Goal: Transaction & Acquisition: Purchase product/service

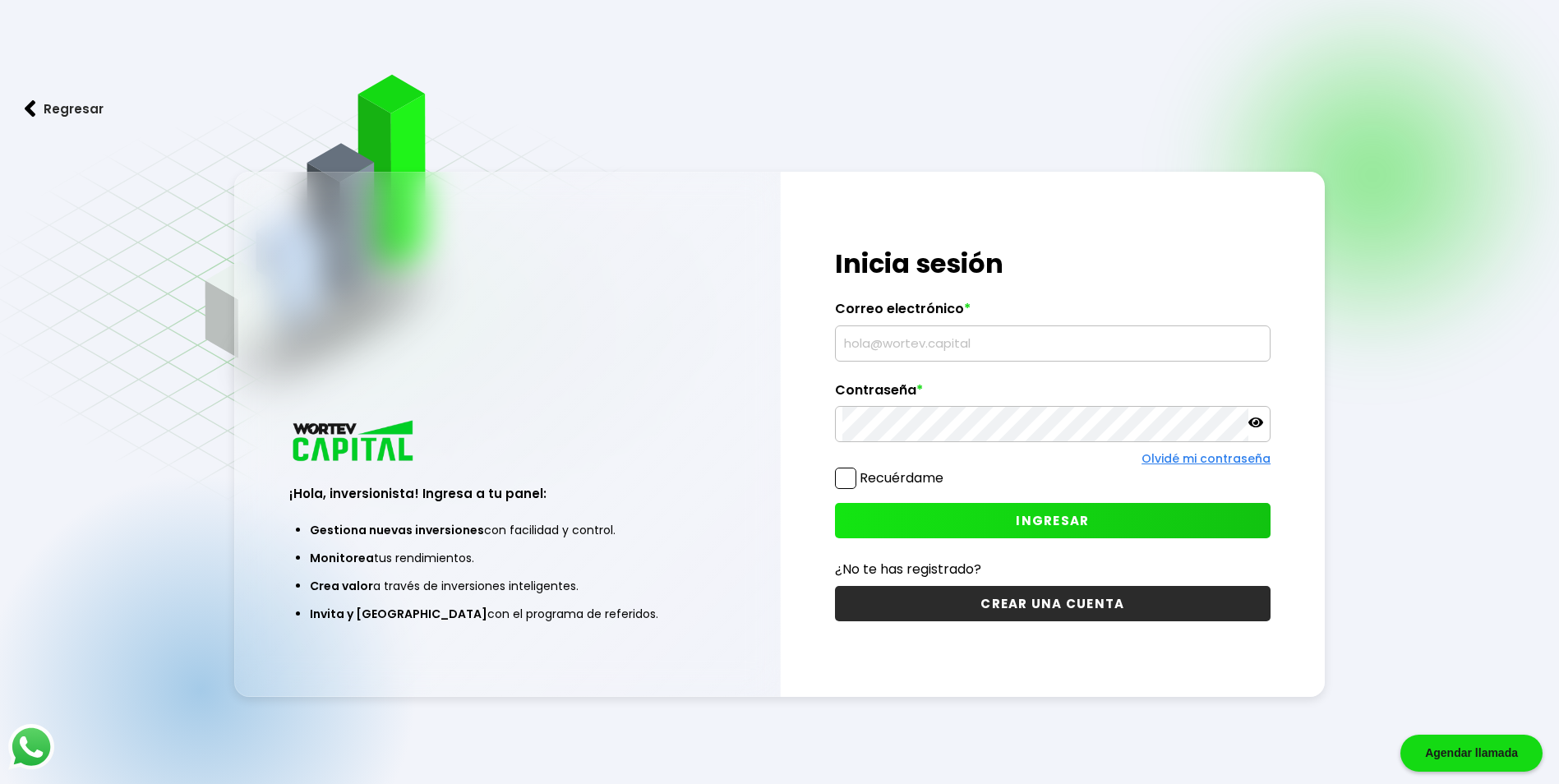
click at [939, 336] on input "text" at bounding box center [1053, 343] width 421 height 35
type input "[EMAIL_ADDRESS][DOMAIN_NAME]"
click at [714, 740] on div "Regresar ¡Hola, inversionista! Ingresa a tu panel: Gestiona nuevas inversiones …" at bounding box center [780, 433] width 1559 height 865
click at [1031, 518] on span "INGRESAR" at bounding box center [1053, 520] width 73 height 17
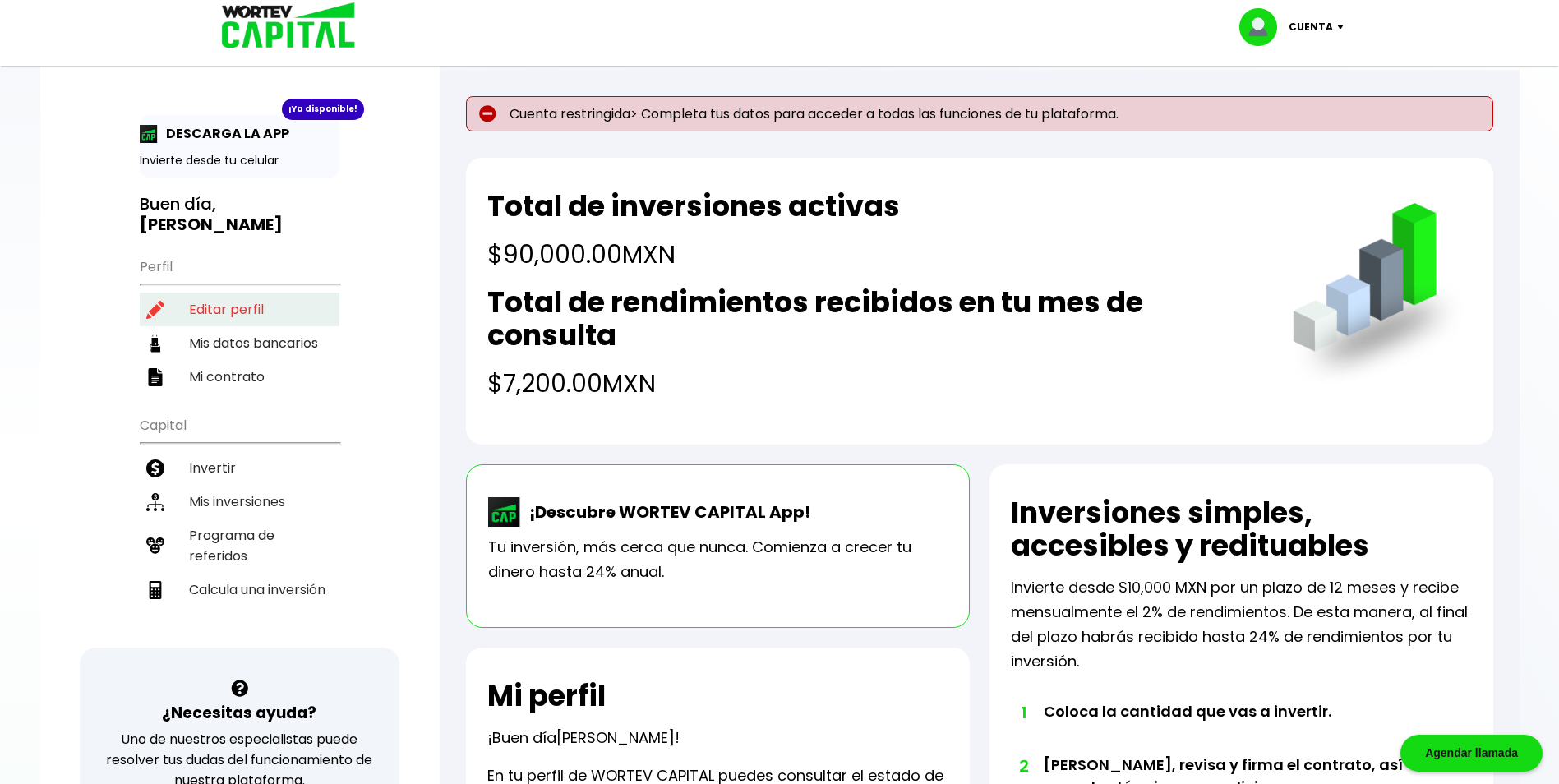
click at [220, 293] on li "Editar perfil" at bounding box center [239, 310] width 200 height 34
select select "Hombre"
select select "Posgrado"
select select "NL"
select select "Banorte"
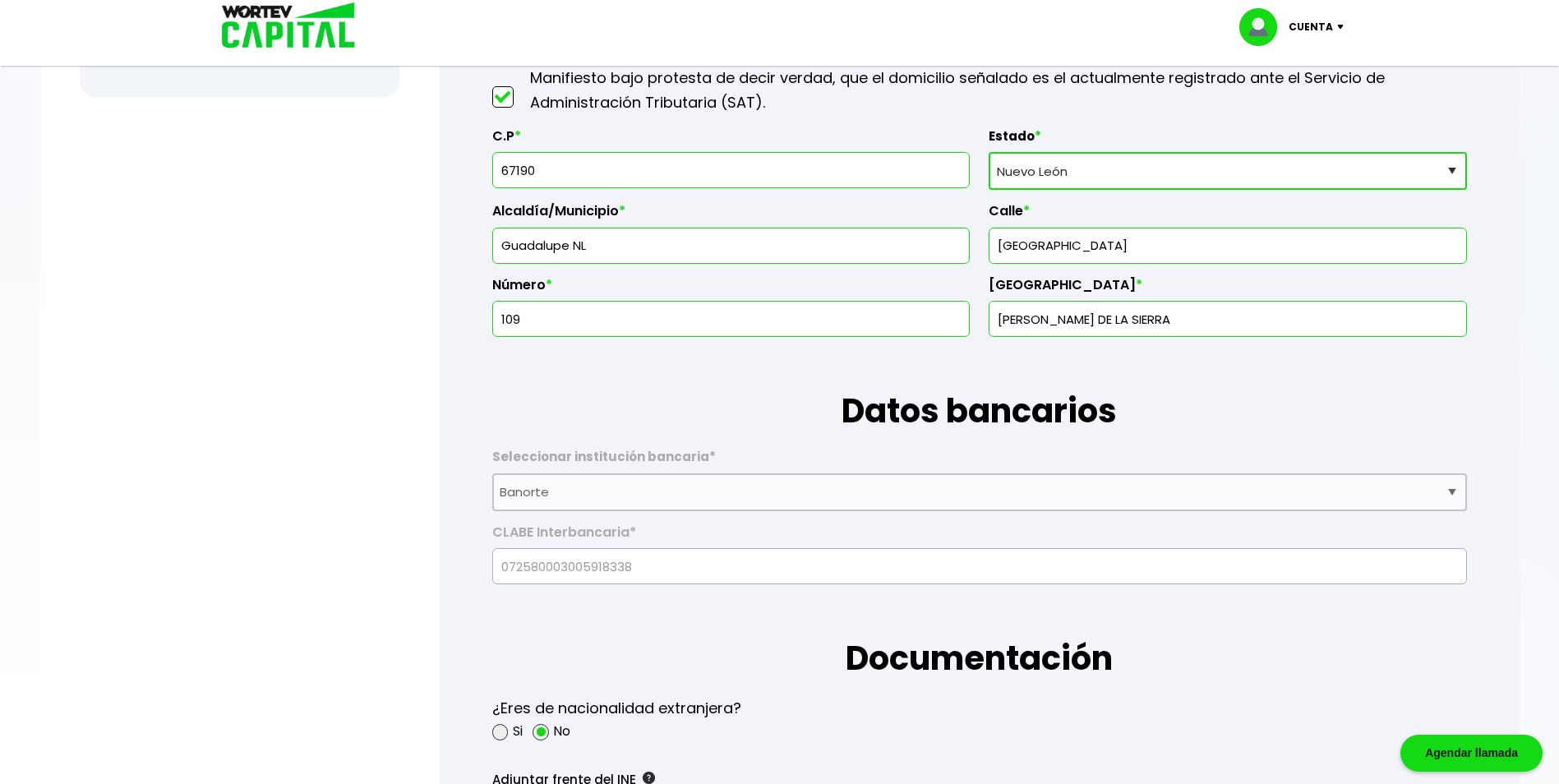
scroll to position [1314, 0]
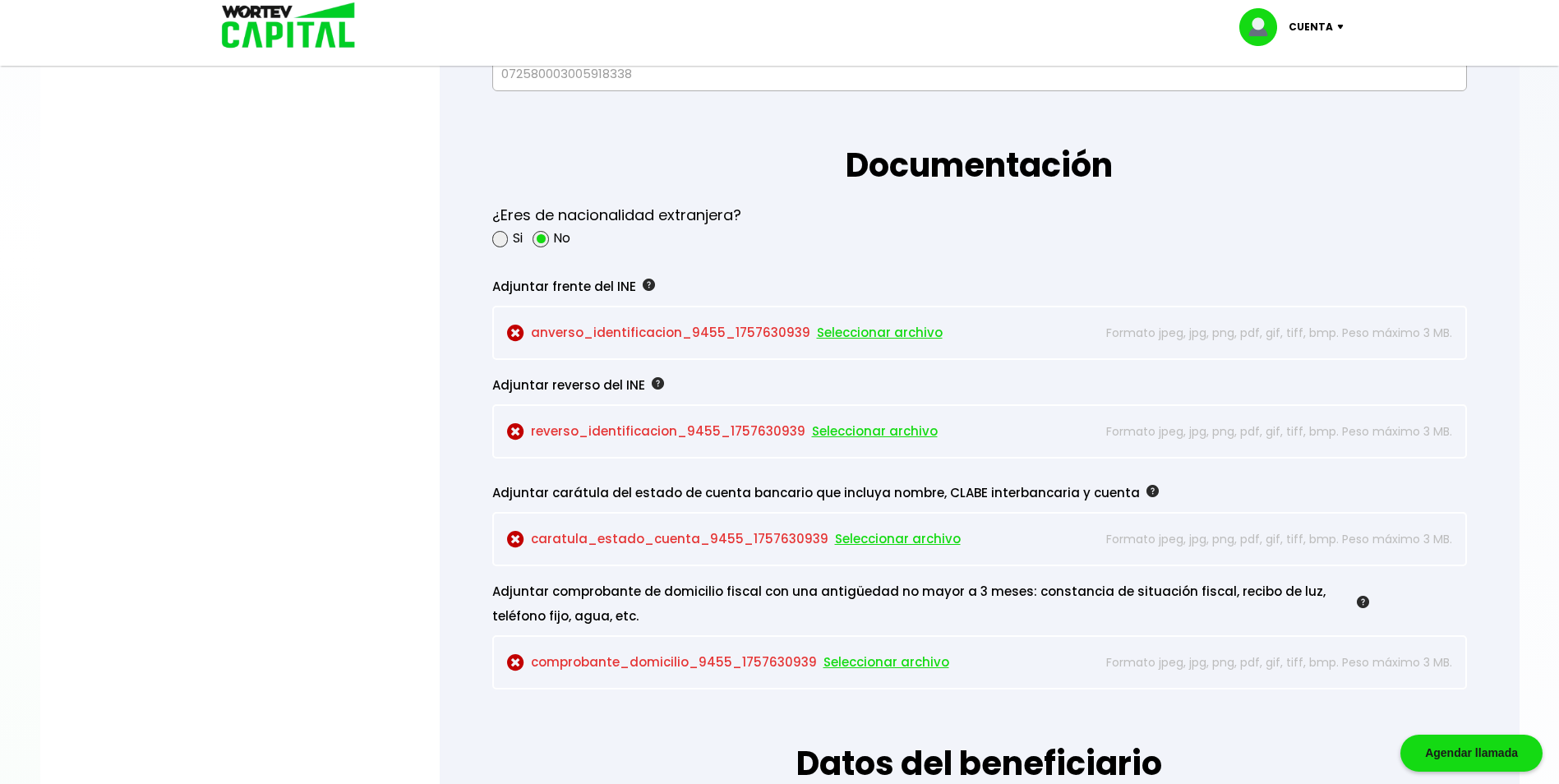
click at [862, 330] on span "Seleccionar archivo" at bounding box center [880, 332] width 126 height 25
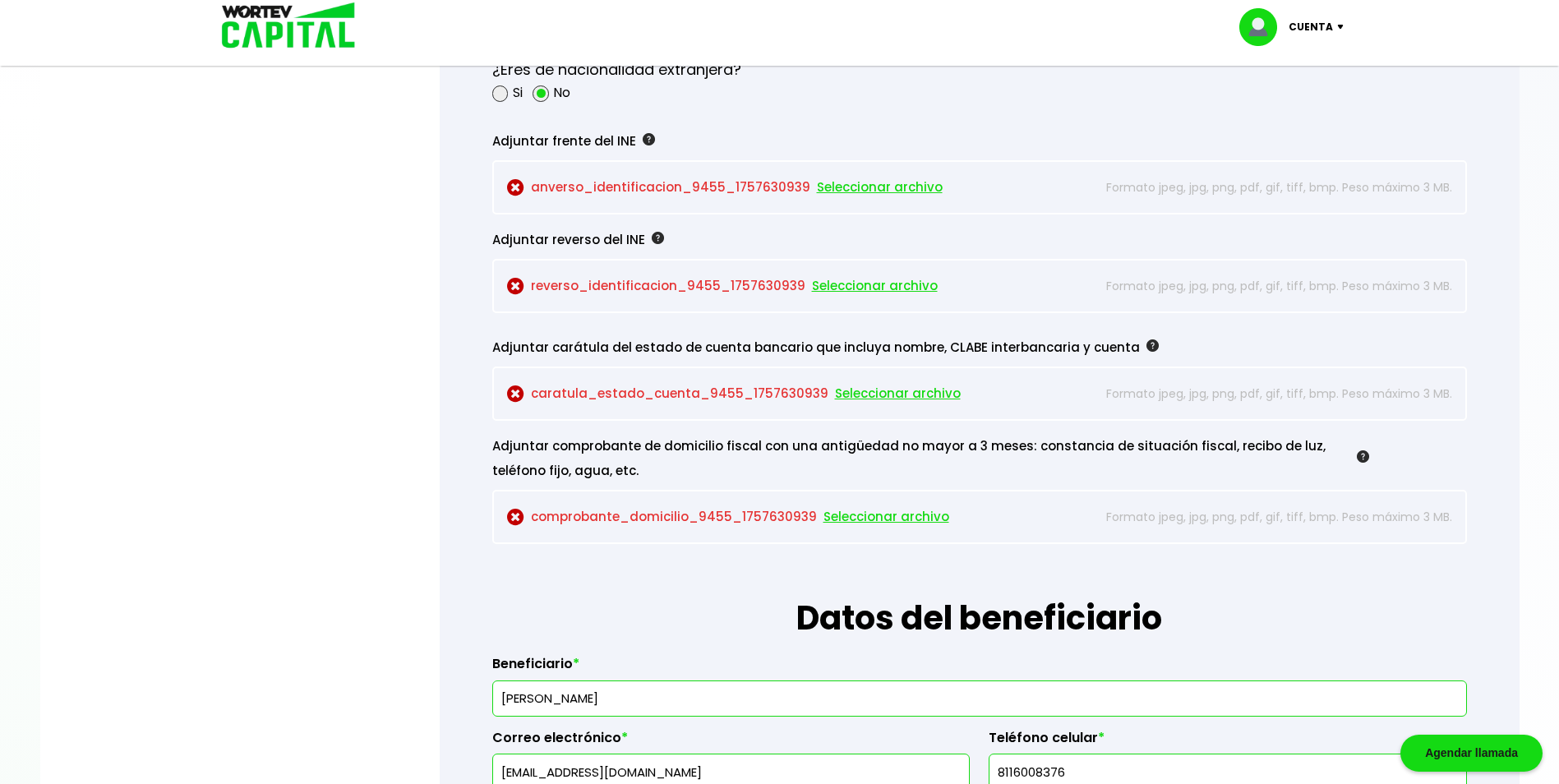
scroll to position [1396, 0]
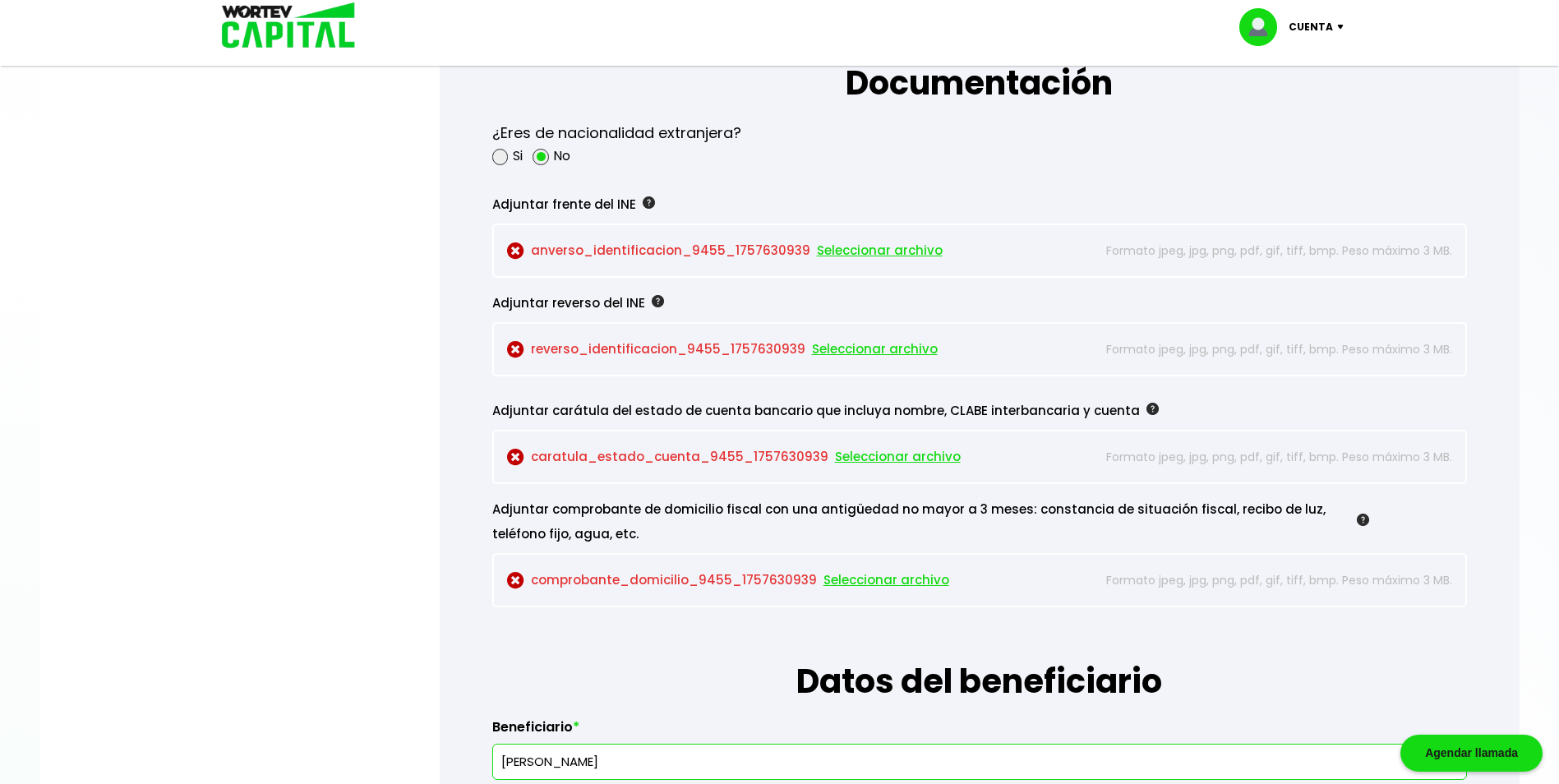
click at [851, 251] on span "Seleccionar archivo" at bounding box center [880, 250] width 126 height 25
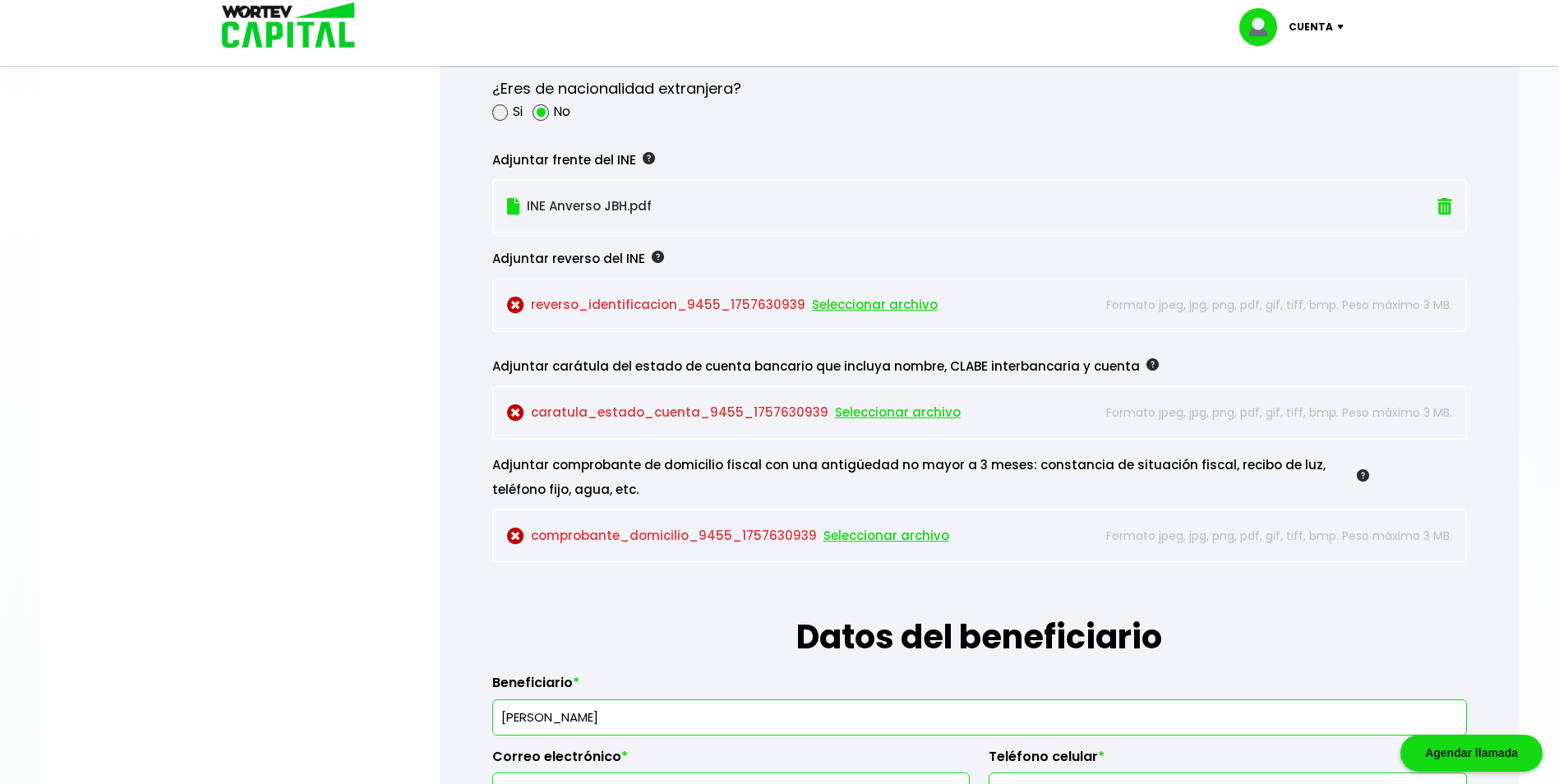
scroll to position [1479, 0]
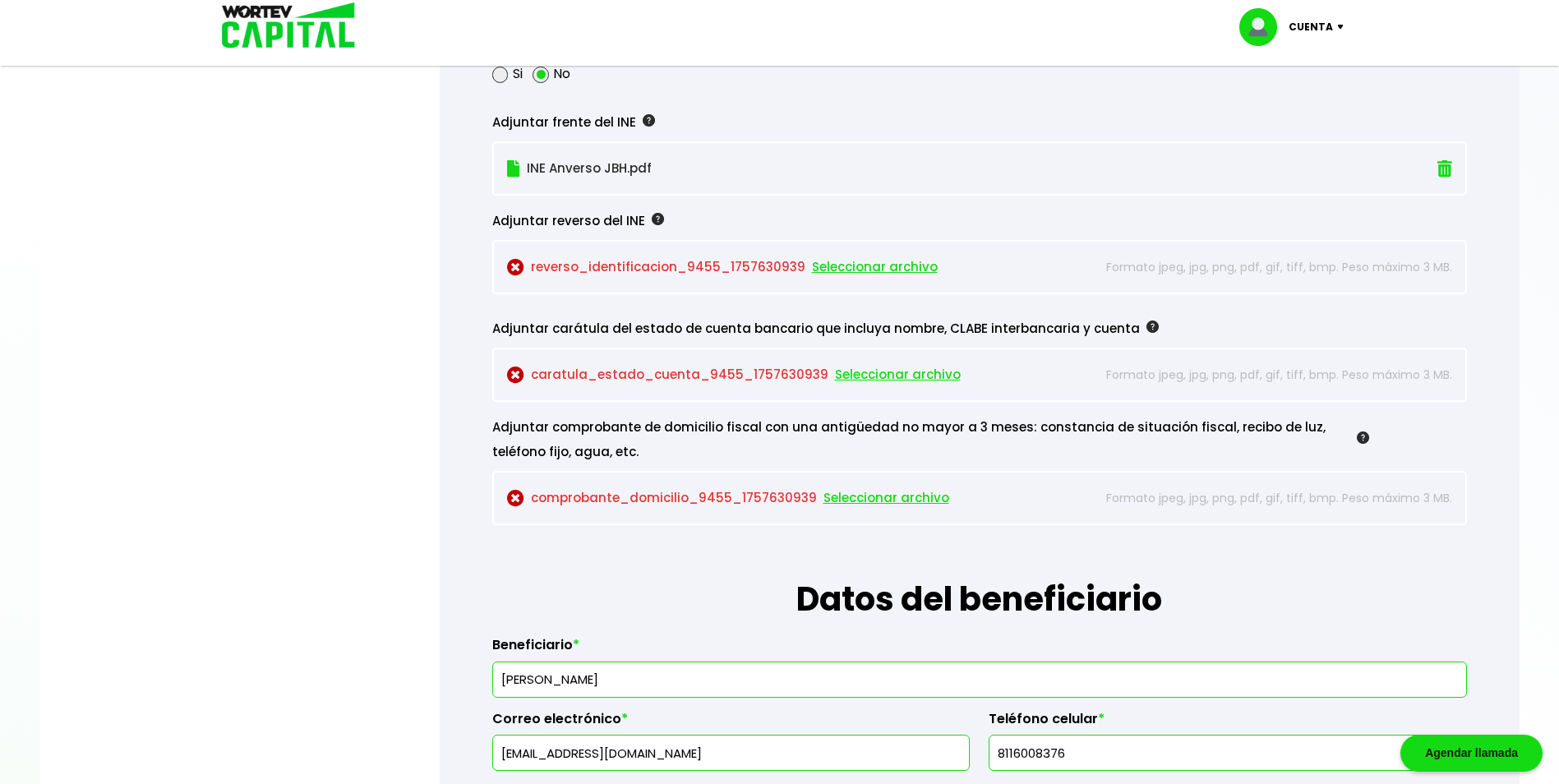
click at [852, 267] on span "Seleccionar archivo" at bounding box center [875, 267] width 126 height 25
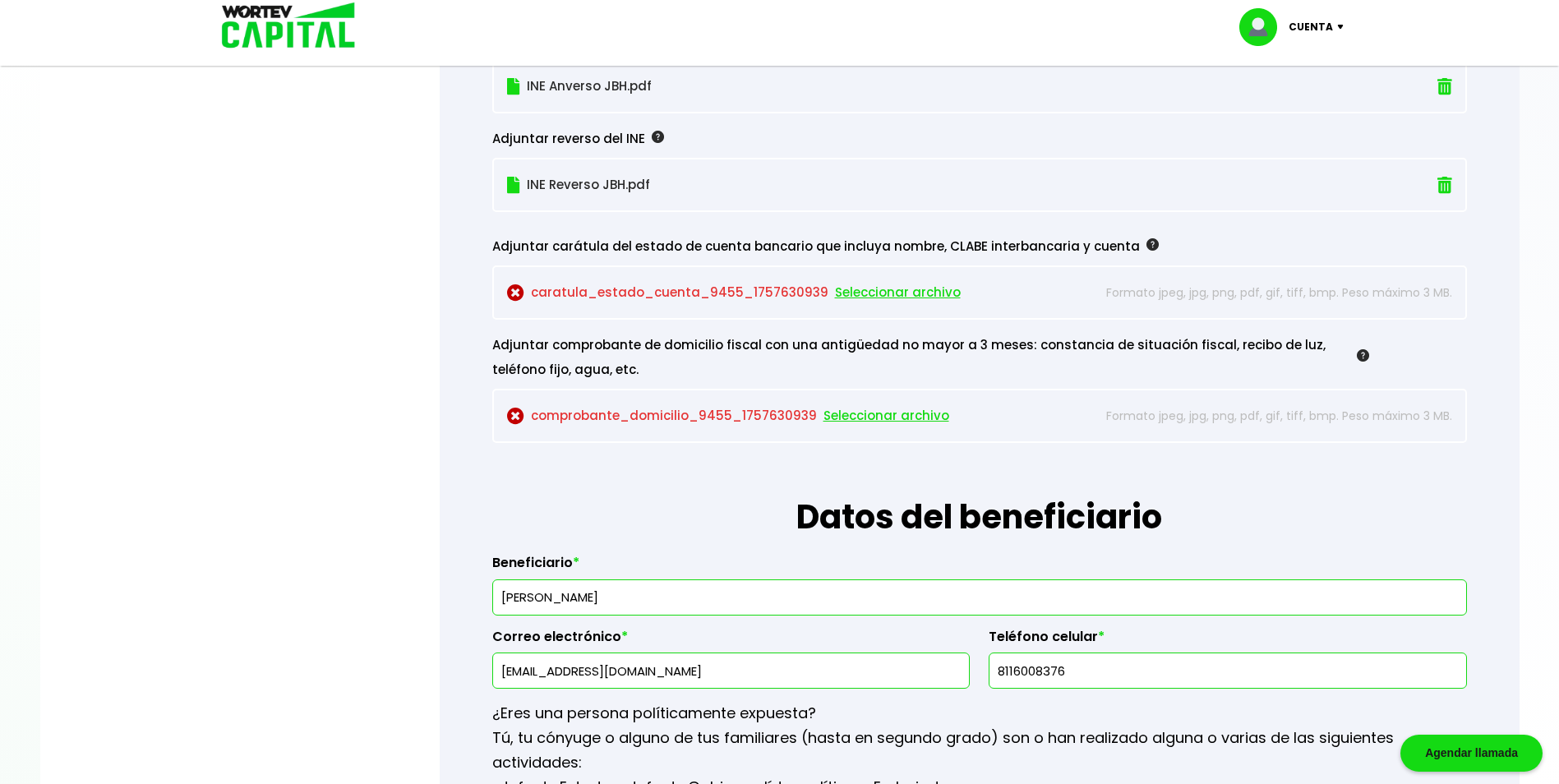
click at [863, 290] on span "Seleccionar archivo" at bounding box center [898, 292] width 126 height 25
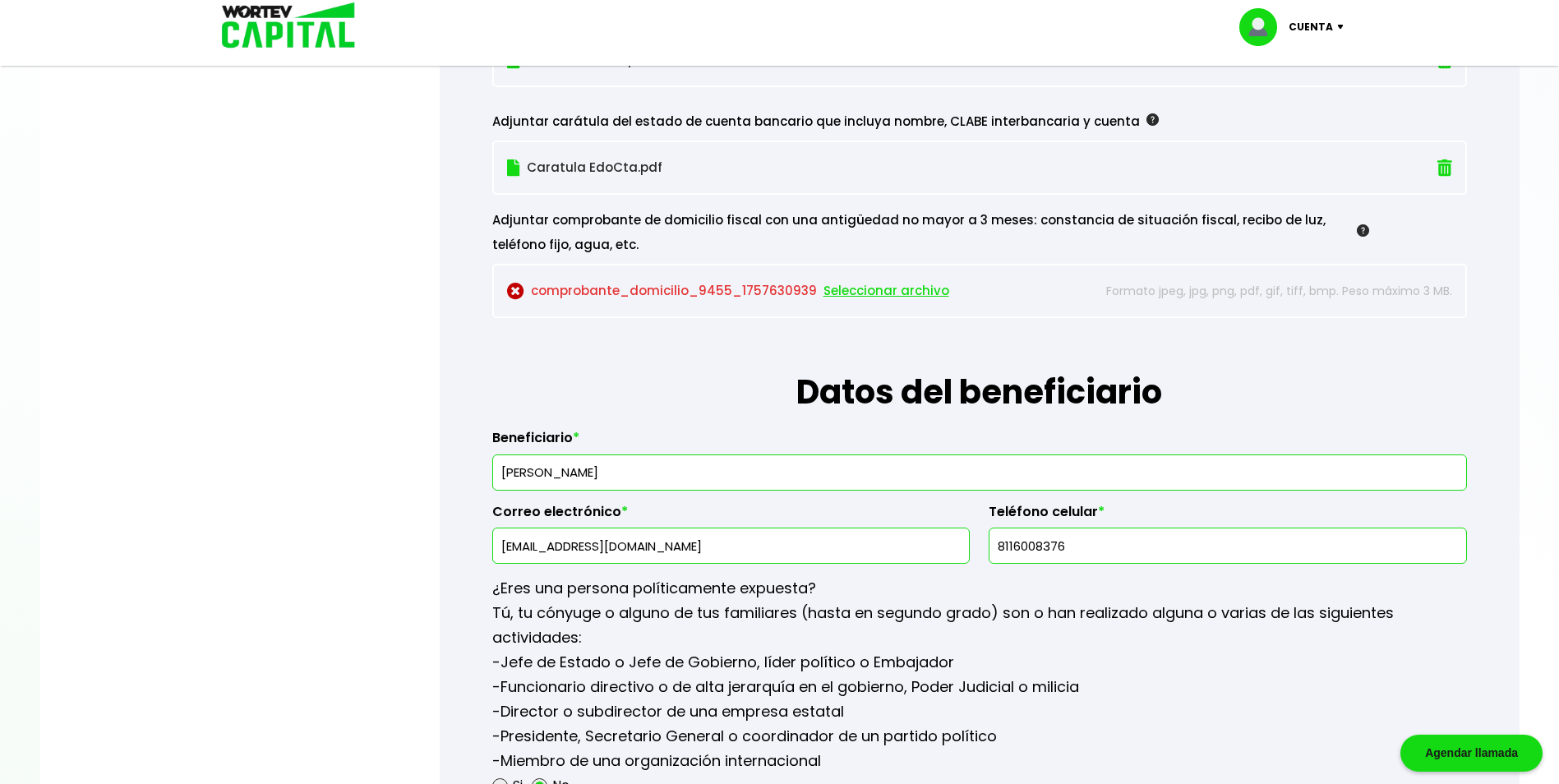
scroll to position [1725, 0]
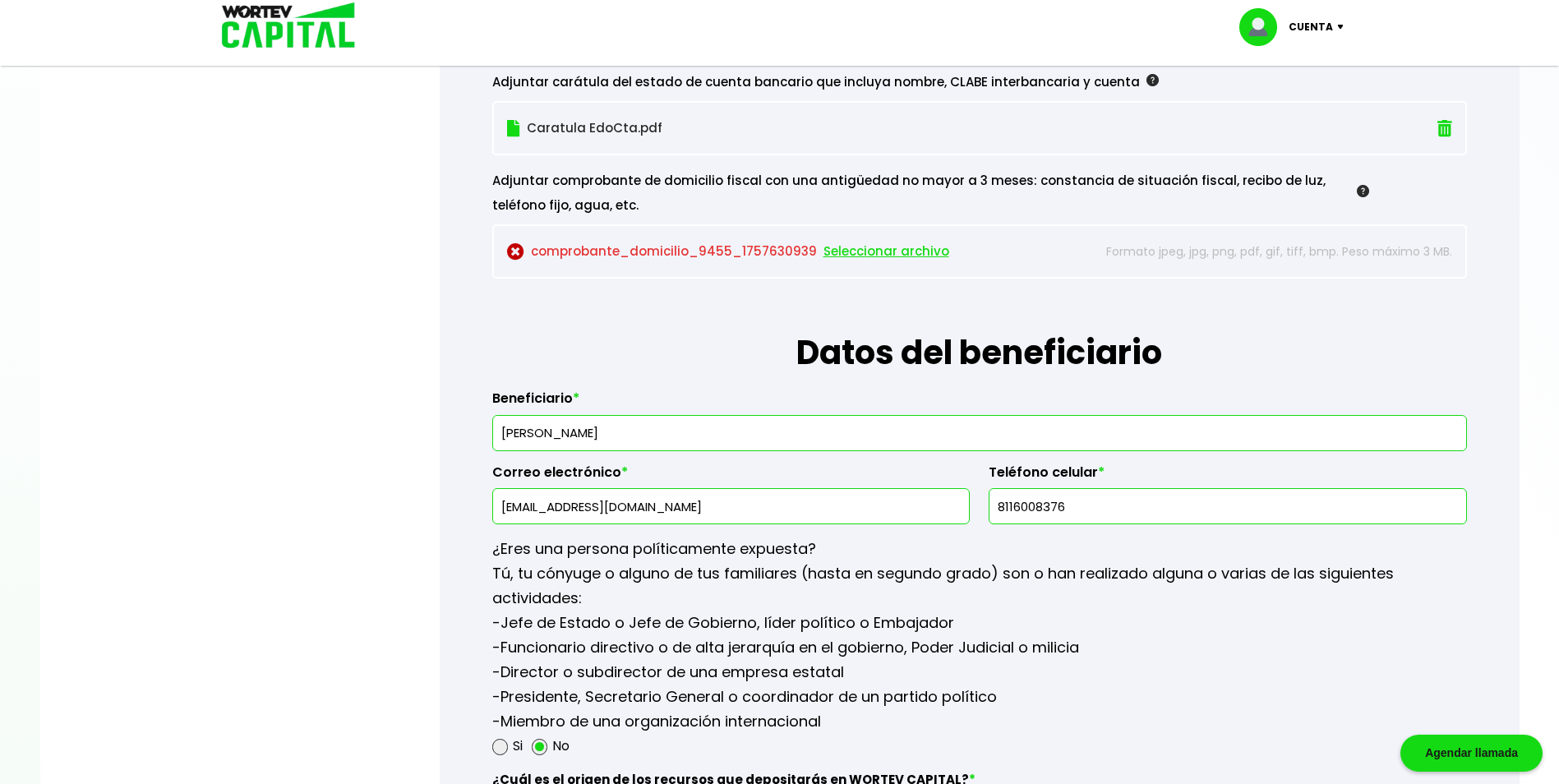
click at [884, 249] on span "Seleccionar archivo" at bounding box center [886, 251] width 126 height 25
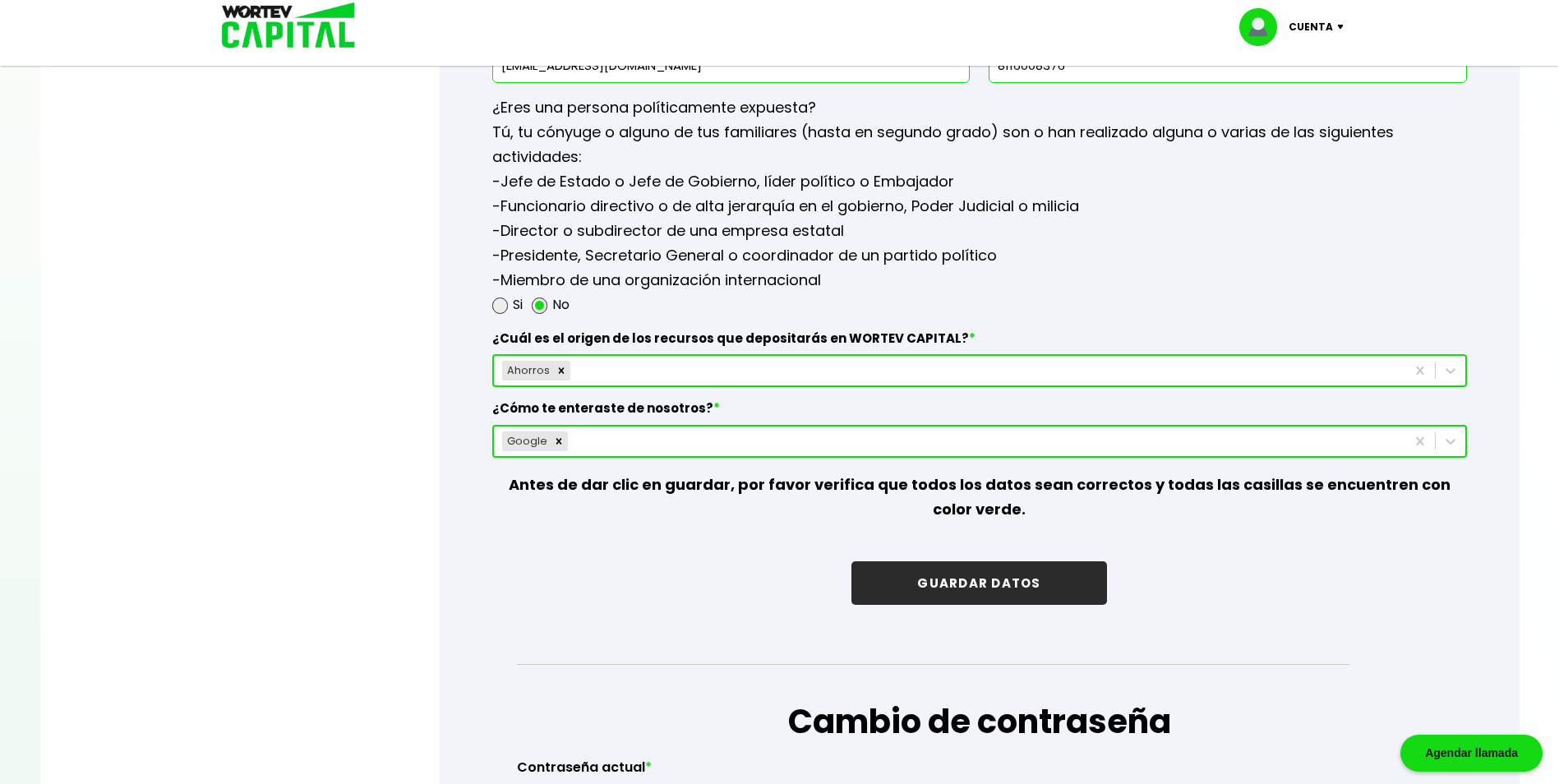
scroll to position [2218, 0]
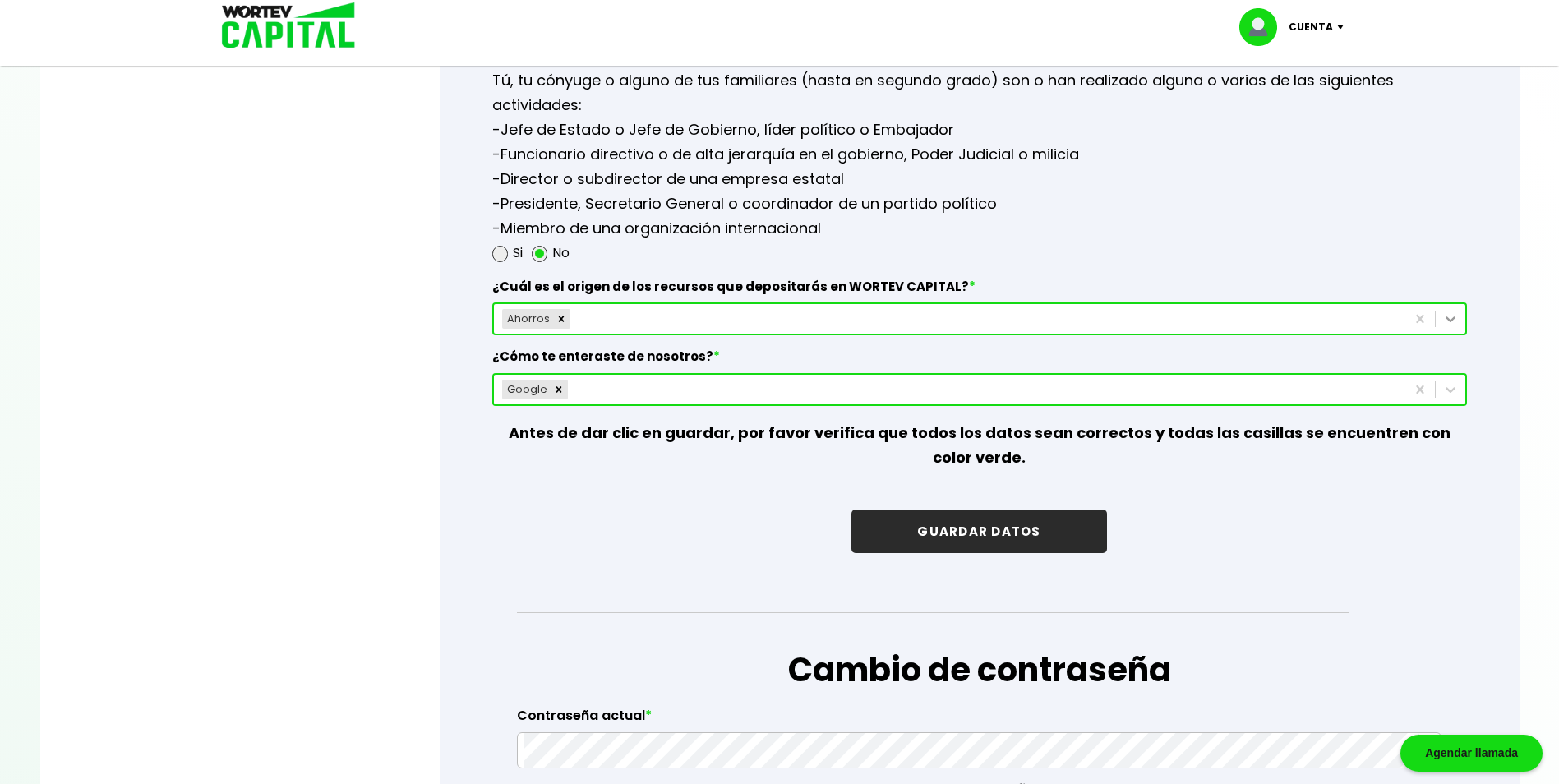
click at [1451, 321] on icon at bounding box center [1451, 320] width 10 height 6
click at [978, 528] on button "GUARDAR DATOS" at bounding box center [978, 531] width 255 height 44
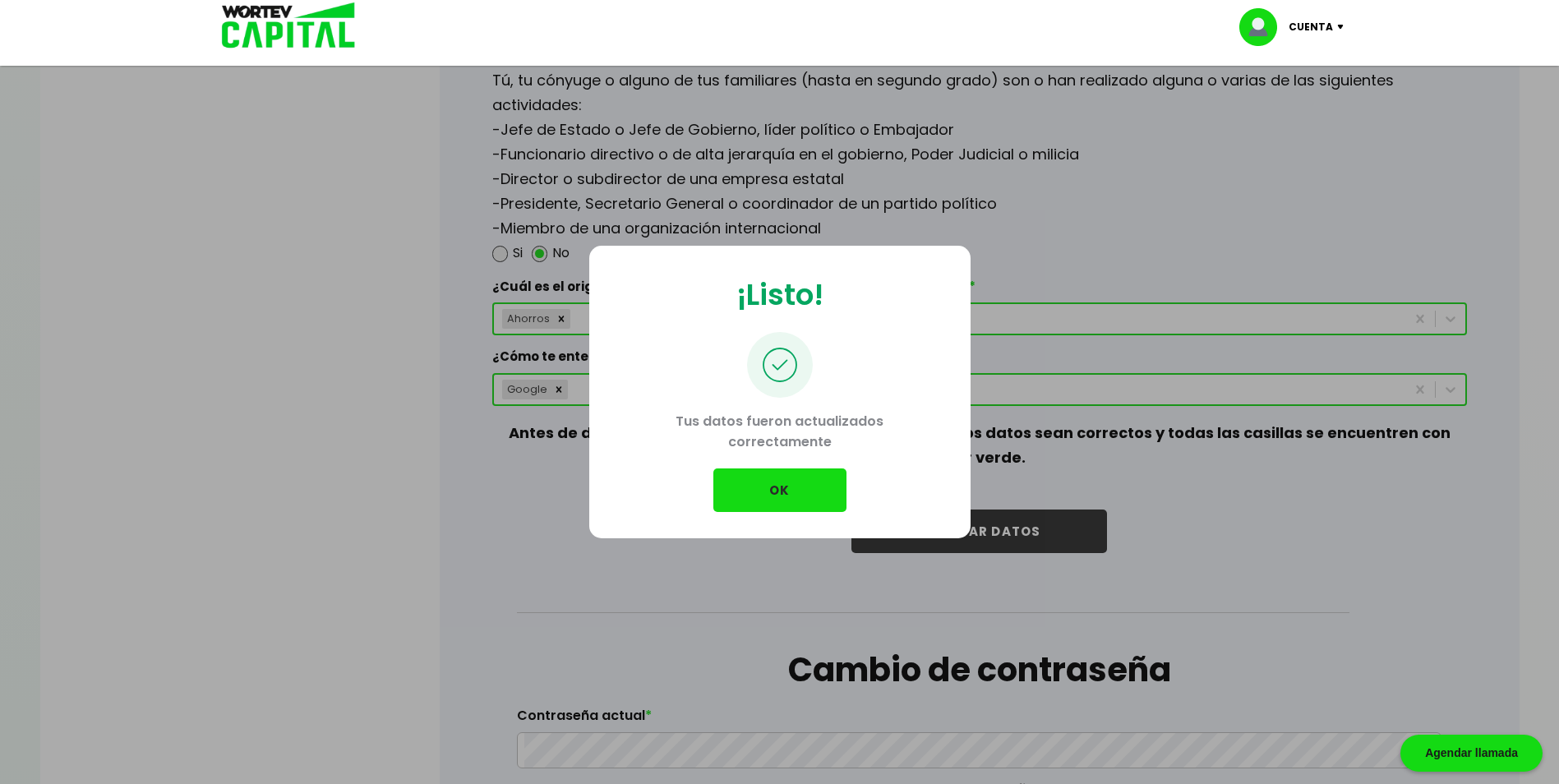
click at [794, 489] on button "OK" at bounding box center [780, 490] width 133 height 44
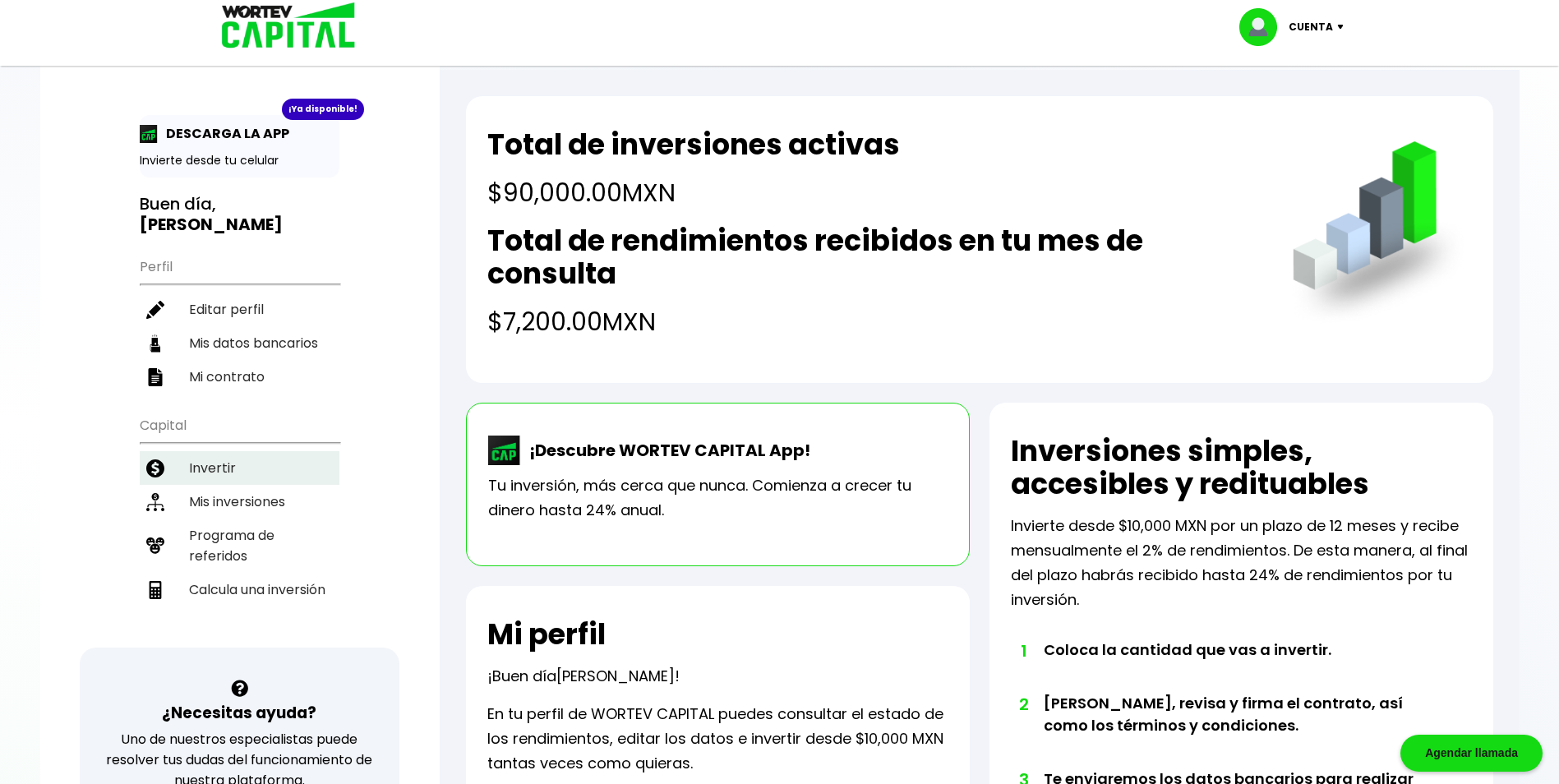
click at [213, 451] on li "Invertir" at bounding box center [239, 467] width 200 height 34
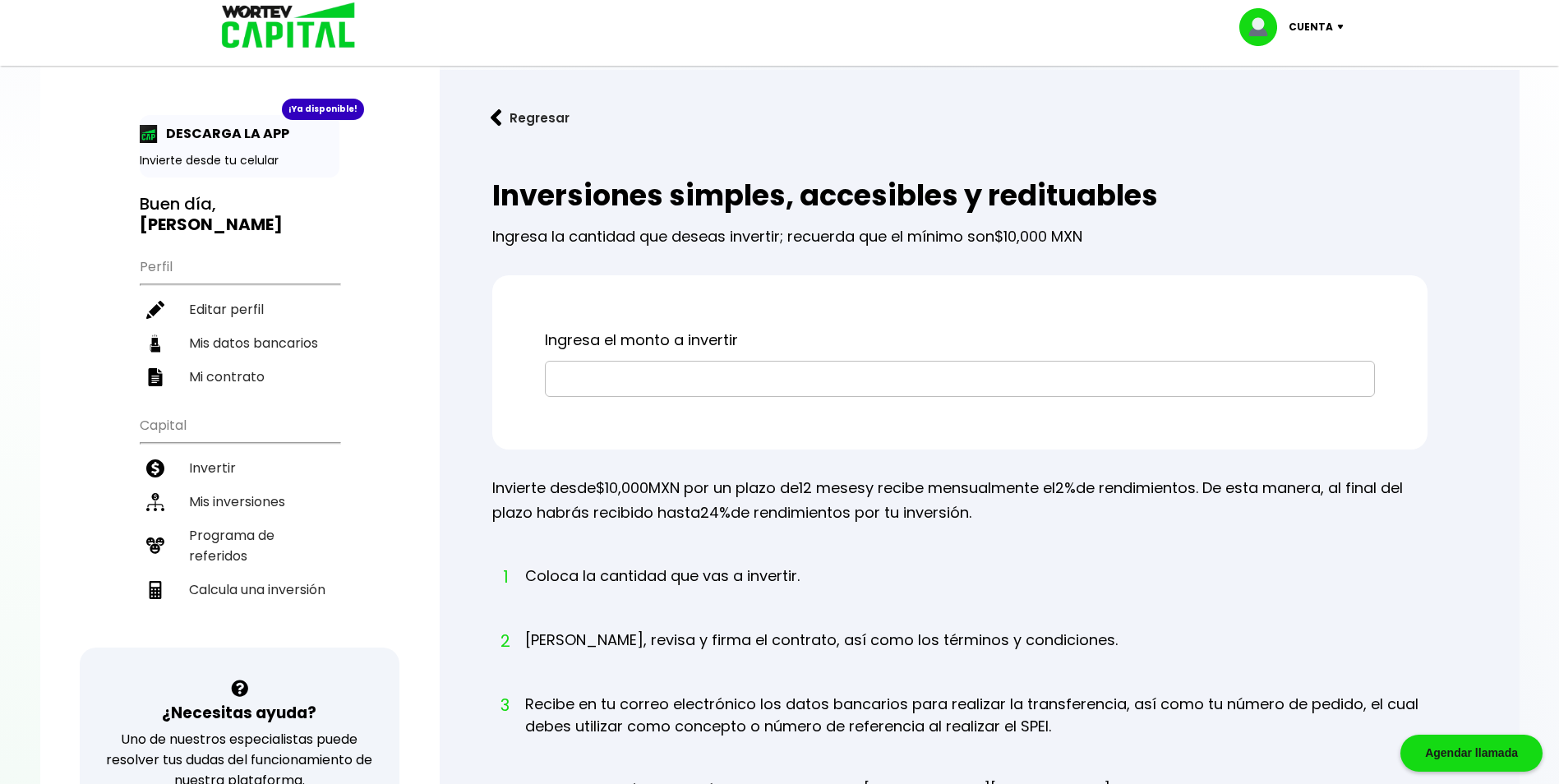
click at [654, 379] on input "text" at bounding box center [959, 378] width 815 height 35
type input "$10,000"
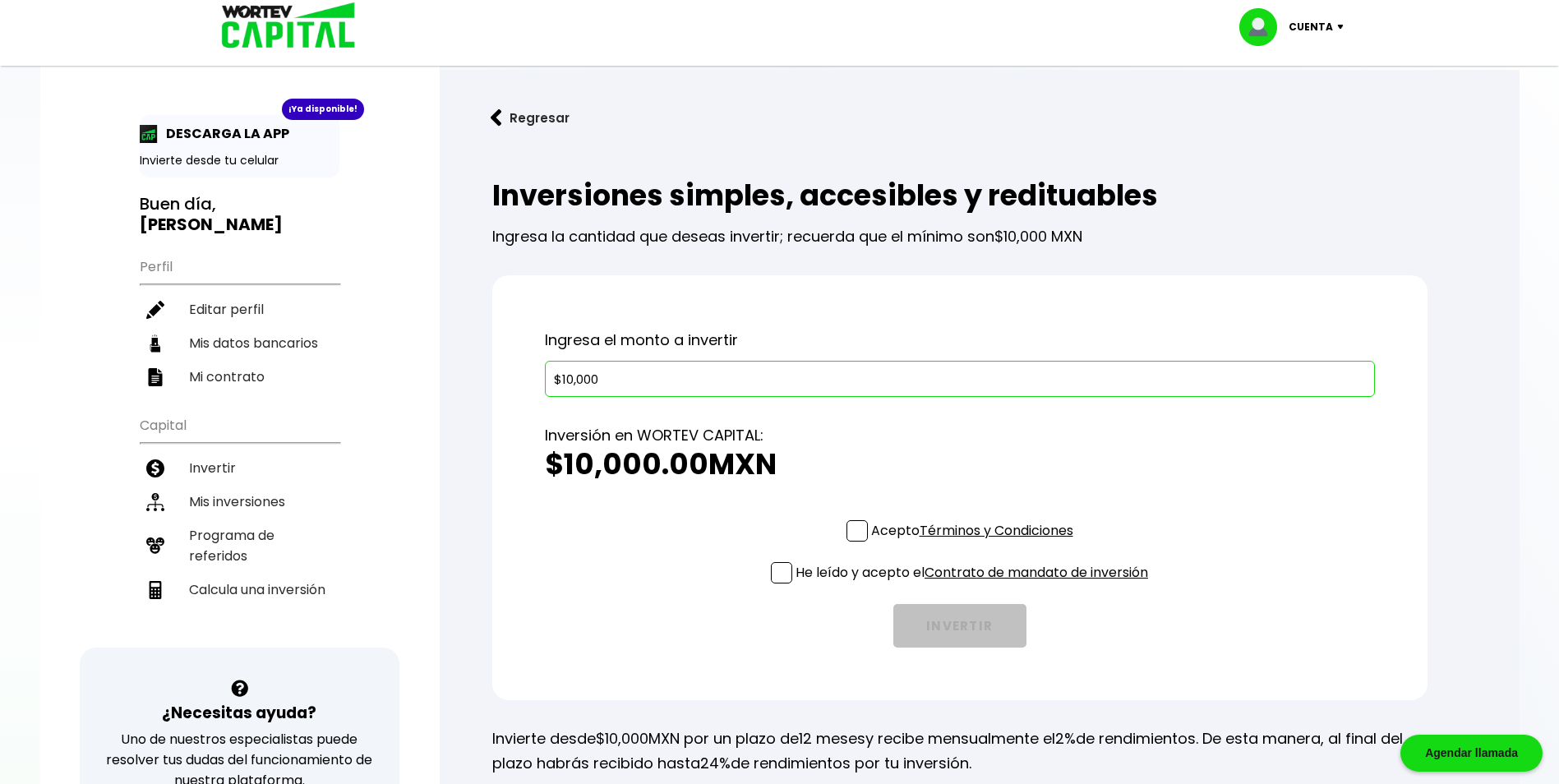
click at [851, 521] on span at bounding box center [858, 531] width 22 height 22
click at [975, 543] on input "Acepto Términos y Condiciones" at bounding box center [975, 543] width 0 height 0
click at [775, 572] on span at bounding box center [781, 573] width 22 height 22
click at [975, 585] on input "He leído y acepto el Contrato de mandato de inversión" at bounding box center [975, 585] width 0 height 0
click at [958, 627] on button "INVERTIR" at bounding box center [960, 625] width 133 height 44
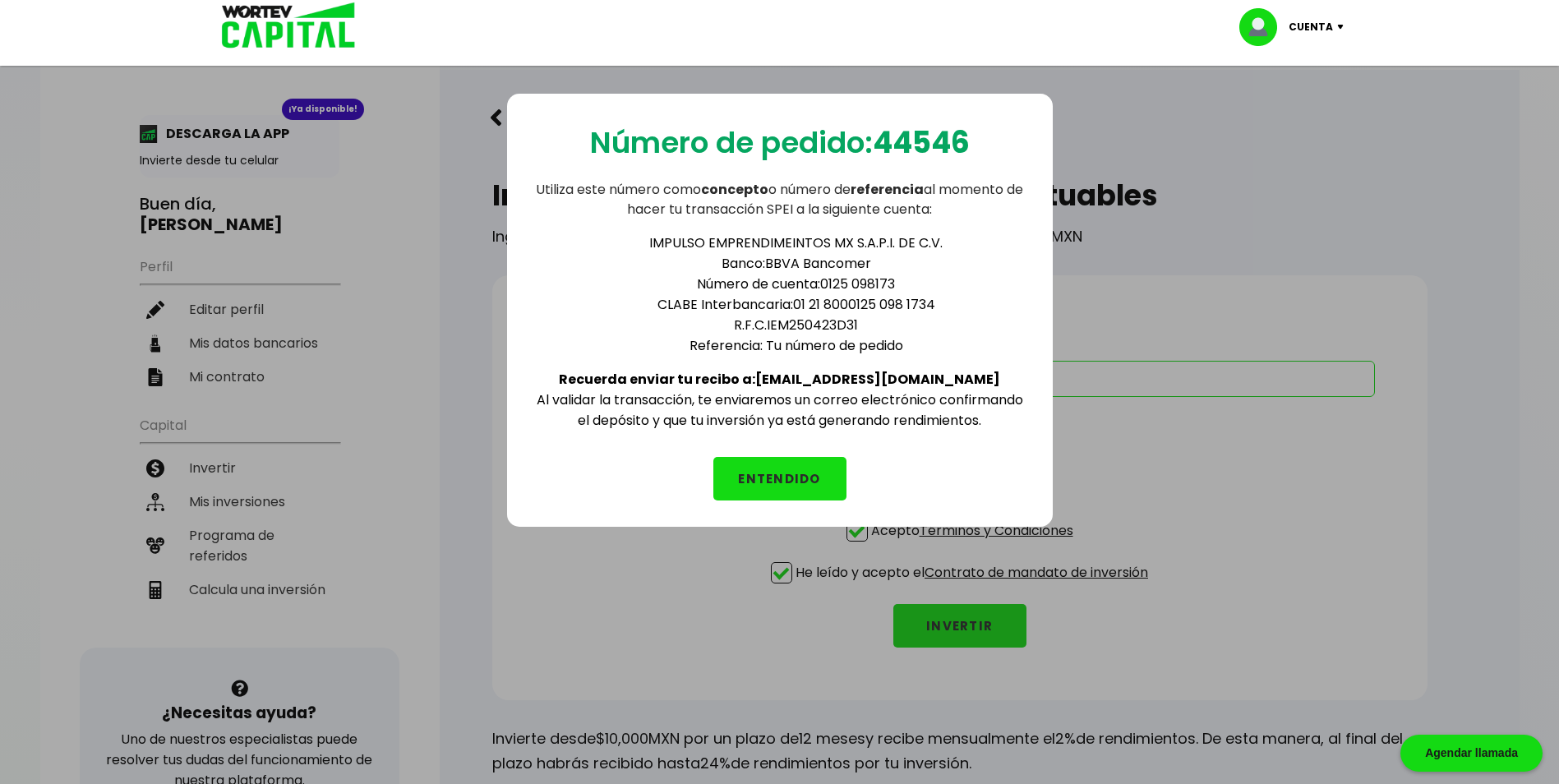
click at [781, 476] on button "ENTENDIDO" at bounding box center [780, 478] width 133 height 44
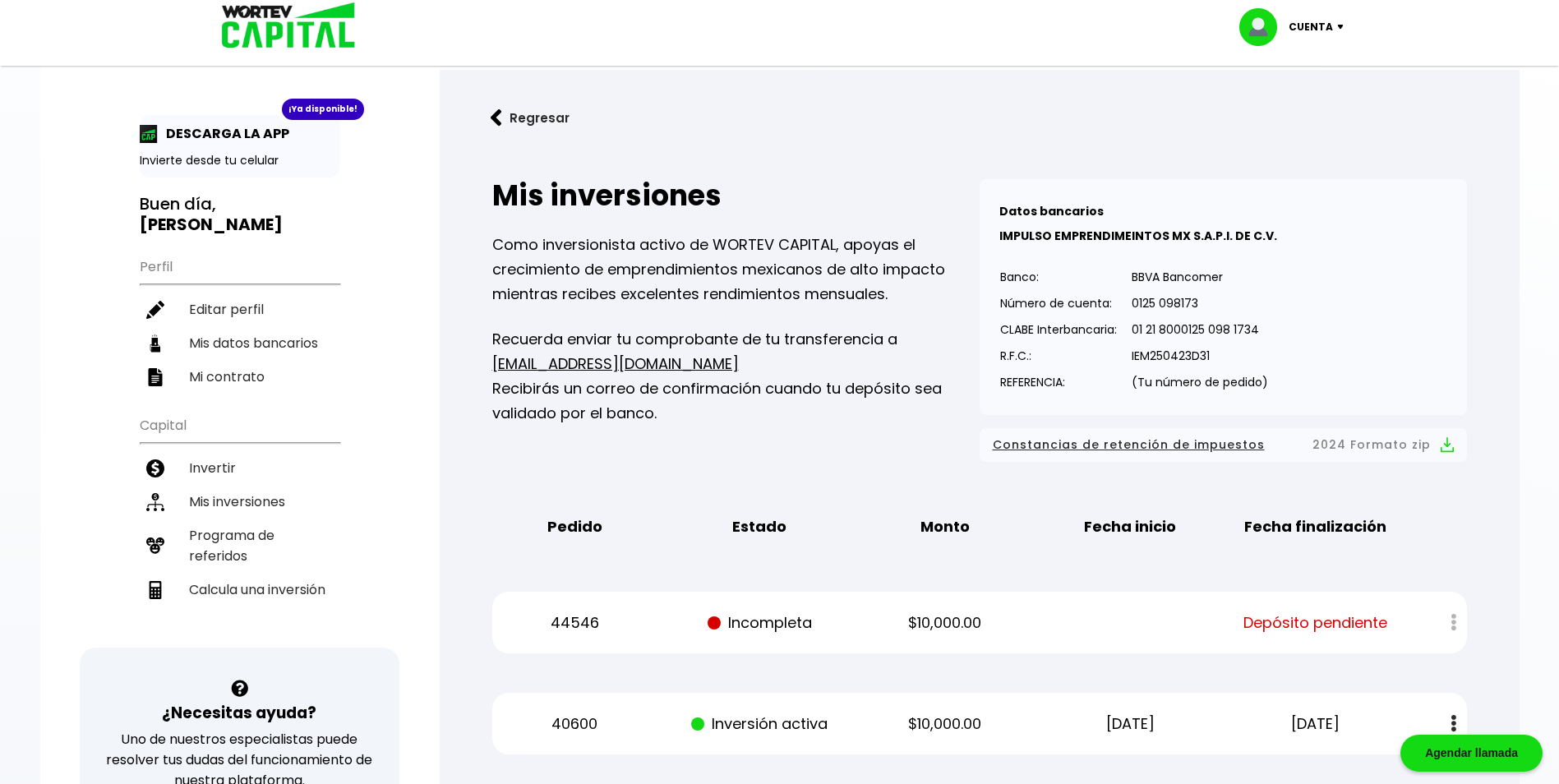
click at [1332, 27] on p "Cuenta" at bounding box center [1311, 27] width 45 height 25
click at [1296, 110] on li "Cerrar sesión" at bounding box center [1294, 110] width 131 height 34
